Goal: Task Accomplishment & Management: Manage account settings

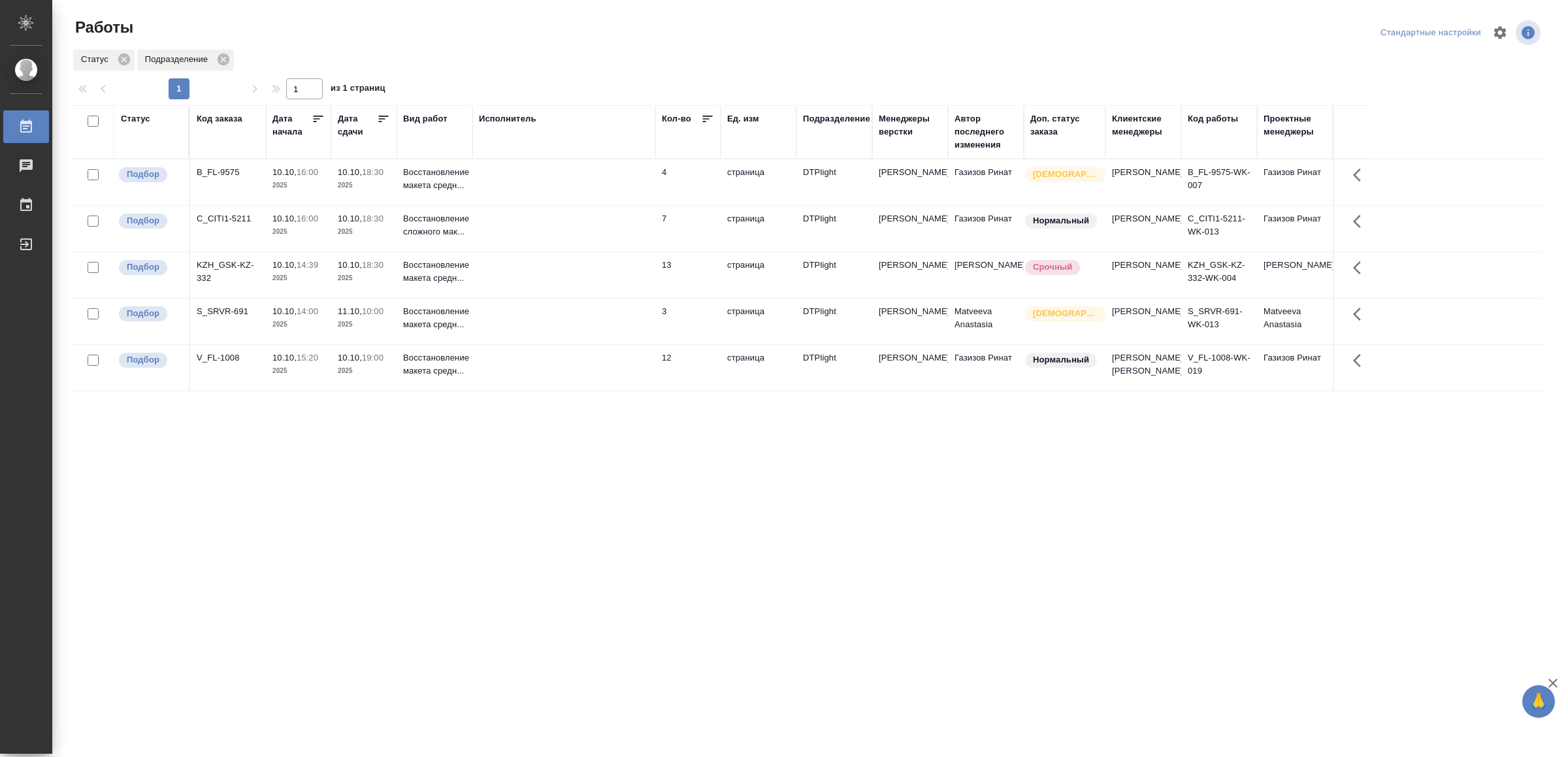
drag, startPoint x: 292, startPoint y: 352, endPoint x: 289, endPoint y: 385, distance: 33.1
drag, startPoint x: 485, startPoint y: 494, endPoint x: 479, endPoint y: 506, distance: 13.4
drag, startPoint x: 482, startPoint y: 542, endPoint x: 506, endPoint y: 525, distance: 29.4
drag, startPoint x: 402, startPoint y: 516, endPoint x: 445, endPoint y: 416, distance: 108.9
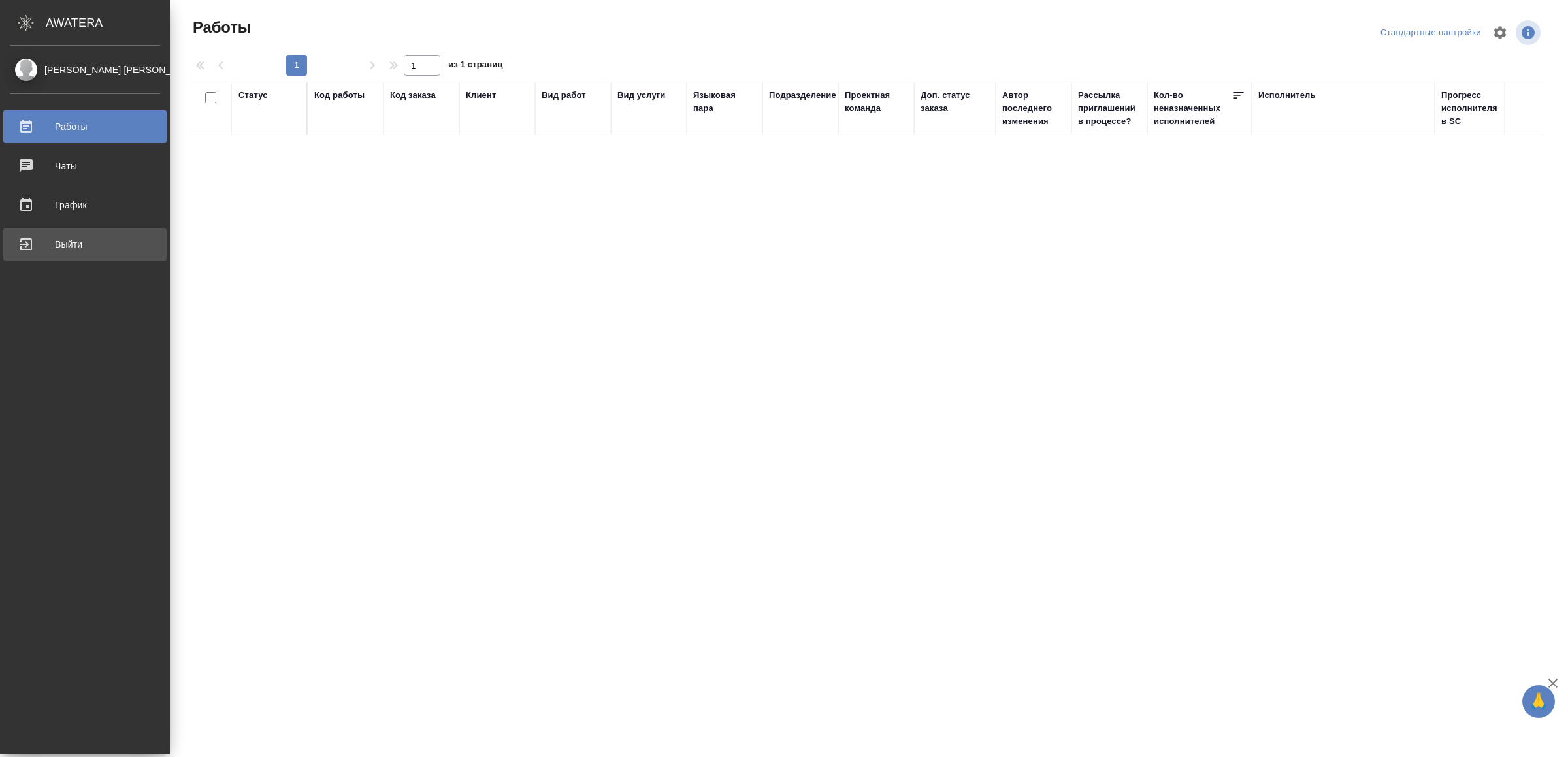
click at [24, 241] on div "Выйти" at bounding box center [84, 244] width 151 height 20
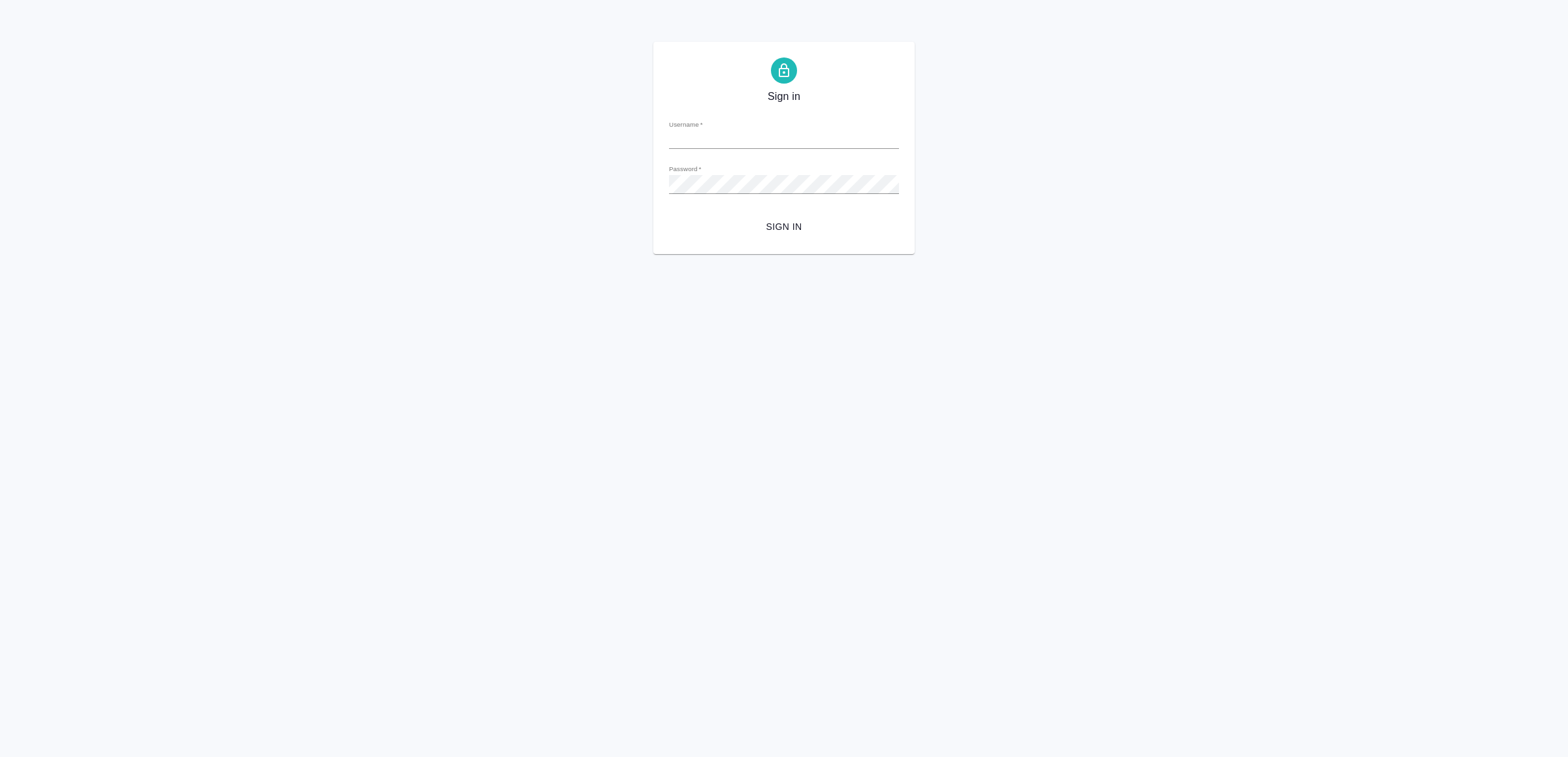
type input "[EMAIL_ADDRESS][DOMAIN_NAME]"
click at [753, 229] on span "Sign in" at bounding box center [783, 226] width 209 height 16
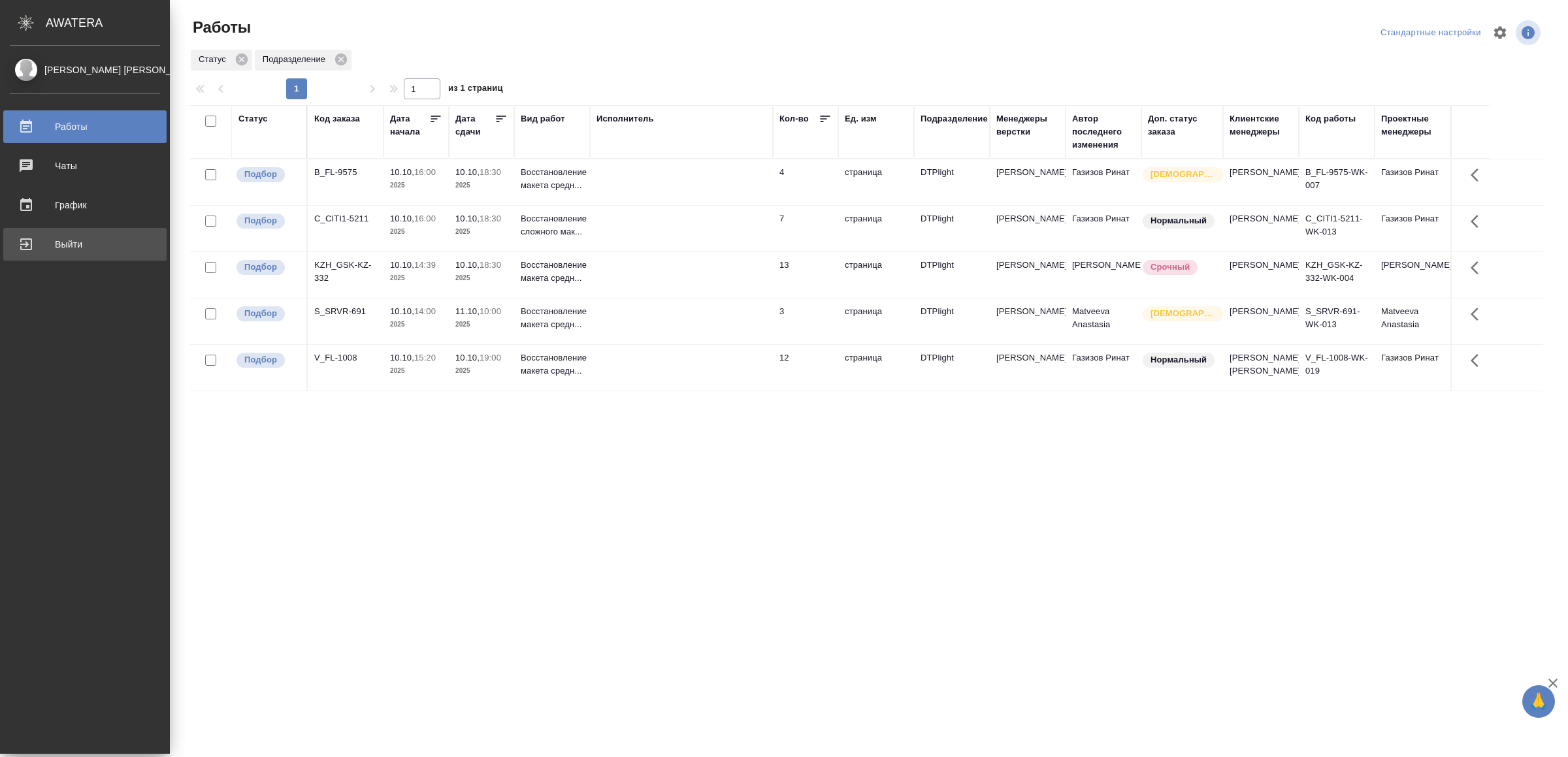
click at [51, 247] on div "Выйти" at bounding box center [84, 244] width 151 height 20
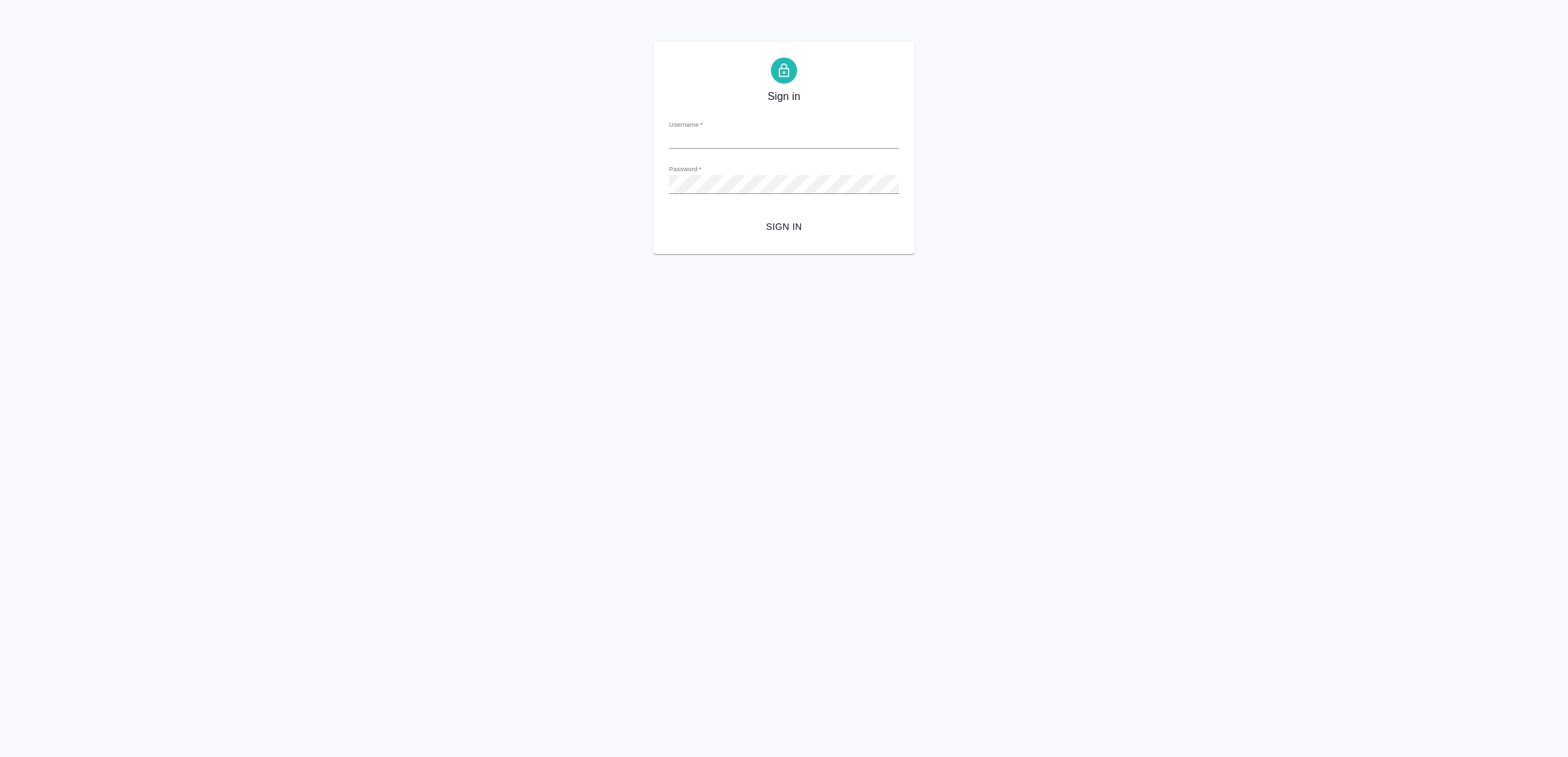
type input "v.yamkovenko@awatera.com"
click at [800, 228] on span "Sign in" at bounding box center [783, 226] width 209 height 16
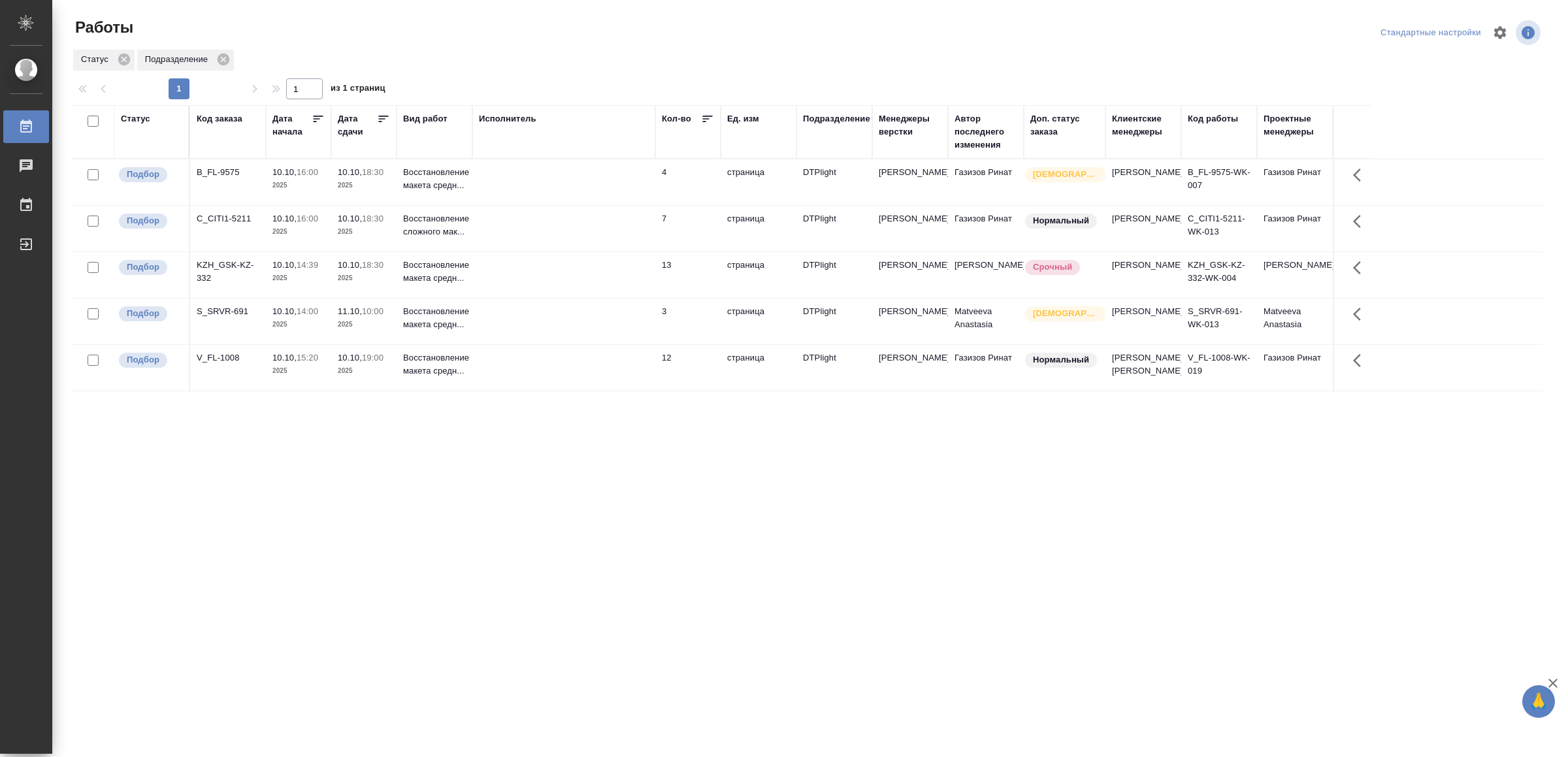
drag, startPoint x: 596, startPoint y: 599, endPoint x: 598, endPoint y: 589, distance: 10.2
drag, startPoint x: 740, startPoint y: 577, endPoint x: 753, endPoint y: 540, distance: 39.2
drag, startPoint x: 530, startPoint y: 581, endPoint x: 530, endPoint y: 573, distance: 8.0
drag, startPoint x: 469, startPoint y: 533, endPoint x: 477, endPoint y: 525, distance: 11.3
drag, startPoint x: 0, startPoint y: 0, endPoint x: 569, endPoint y: 498, distance: 756.2
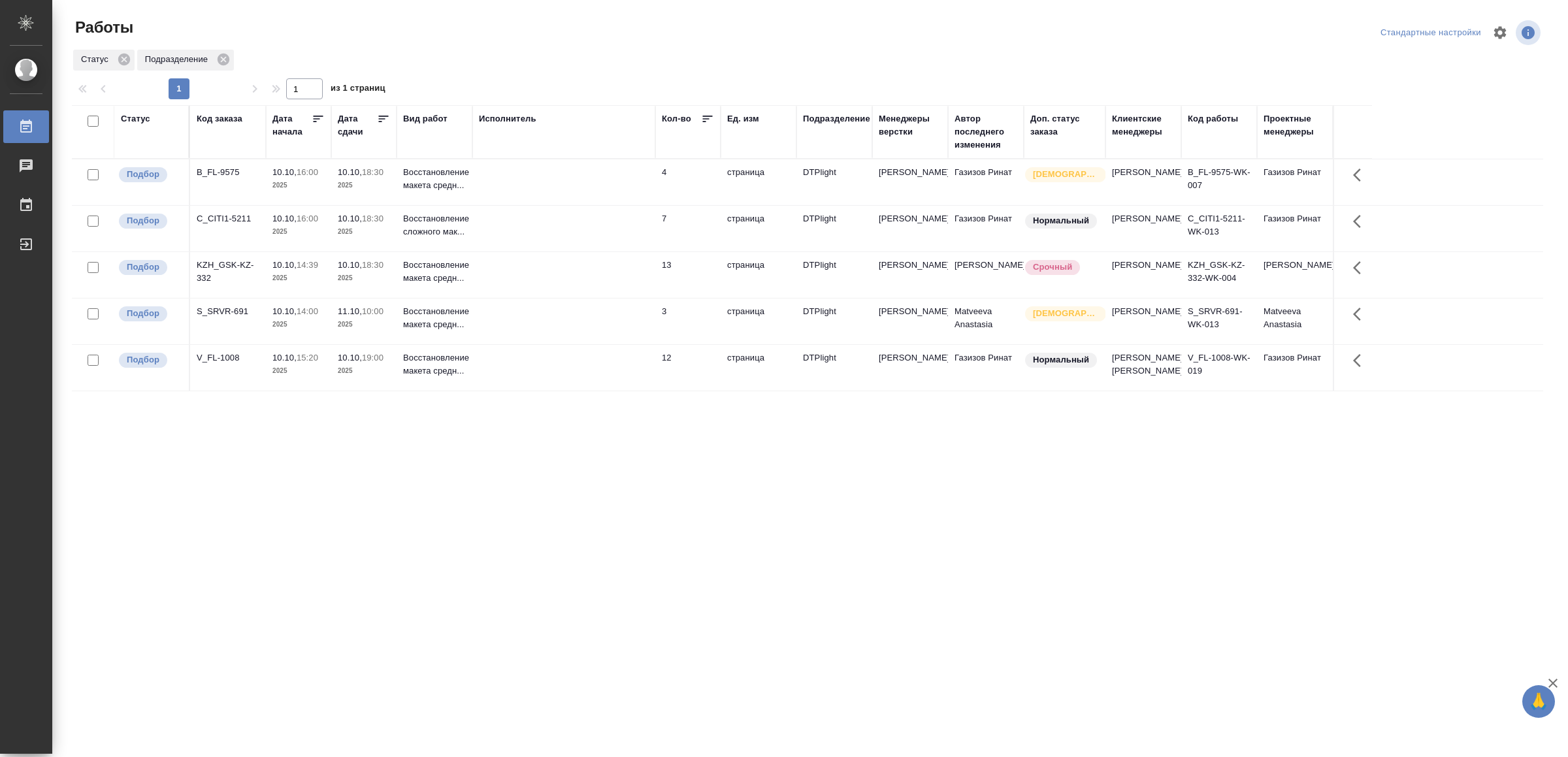
drag, startPoint x: 531, startPoint y: 531, endPoint x: 525, endPoint y: 520, distance: 12.5
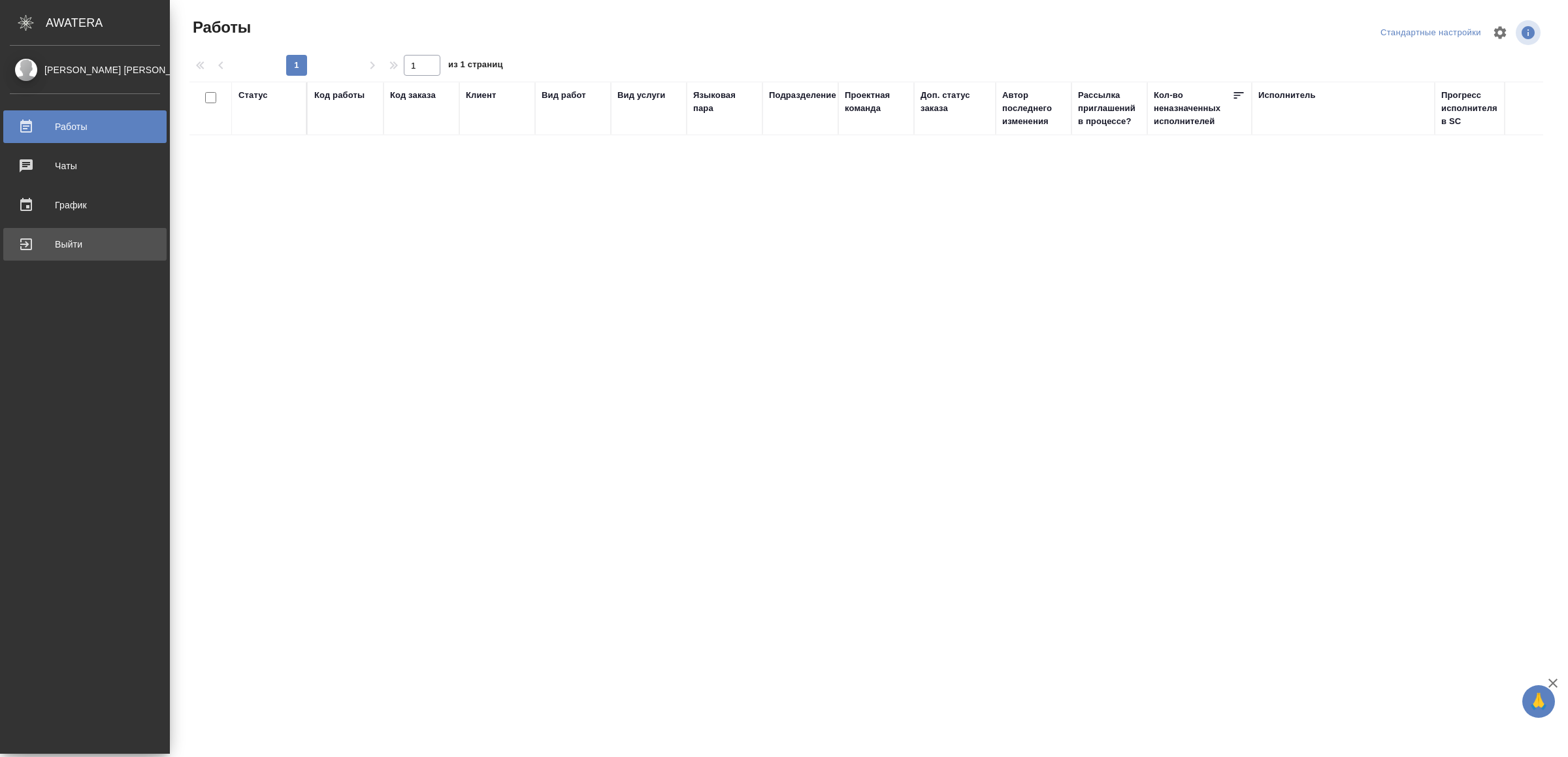
click at [32, 249] on div "Выйти" at bounding box center [84, 244] width 151 height 20
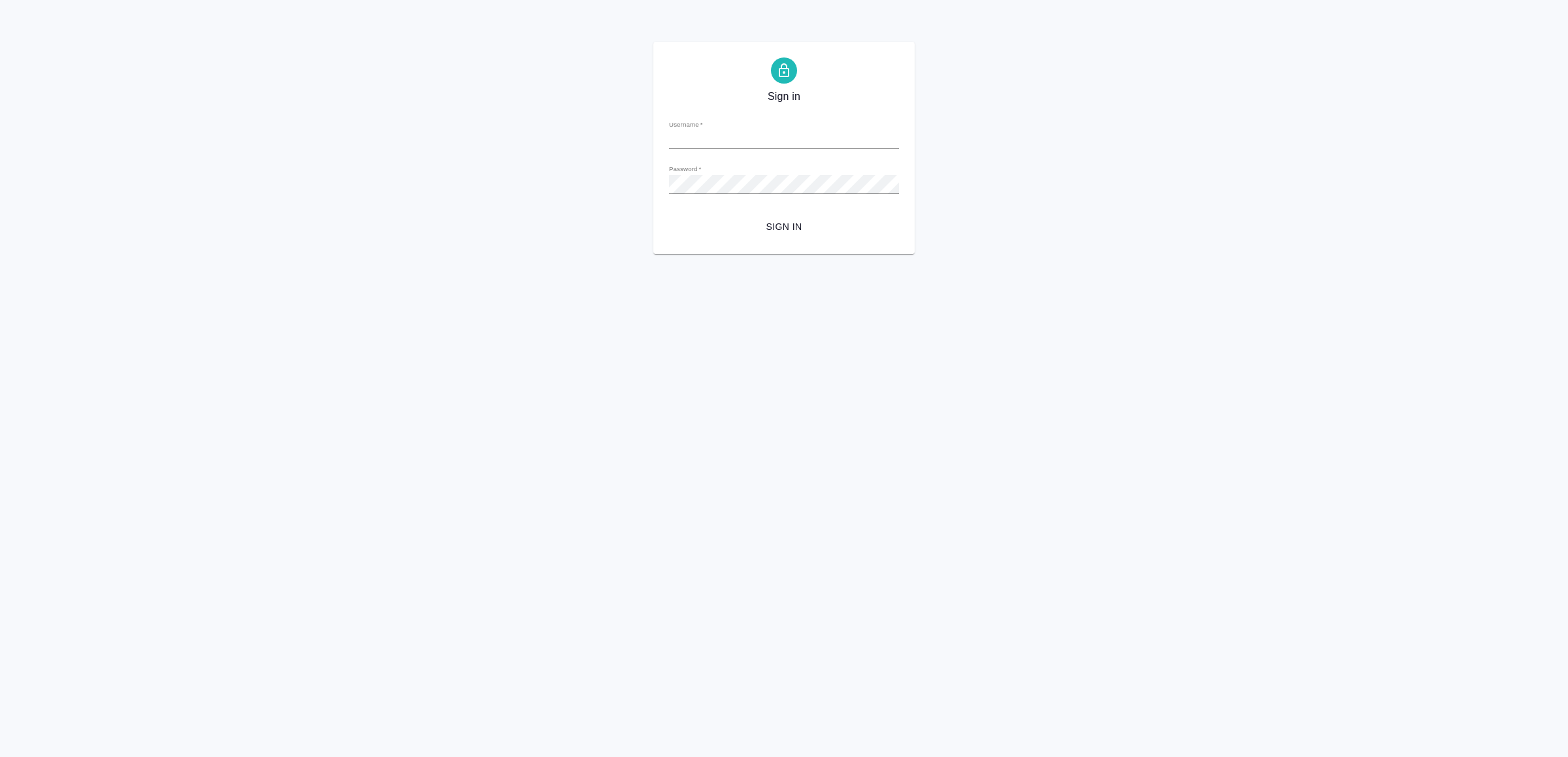
type input "v.yamkovenko@awatera.com"
click at [841, 220] on span "Sign in" at bounding box center [783, 226] width 209 height 16
